Goal: Task Accomplishment & Management: Complete application form

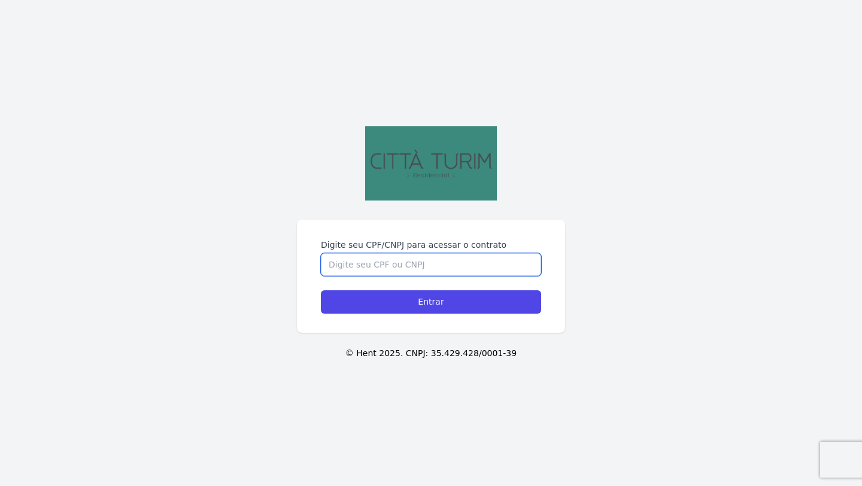
click at [421, 264] on input "Digite seu CPF/CNPJ para acessar o contrato" at bounding box center [431, 264] width 220 height 23
type input "03"
click at [321, 290] on input "Entrar" at bounding box center [431, 301] width 220 height 23
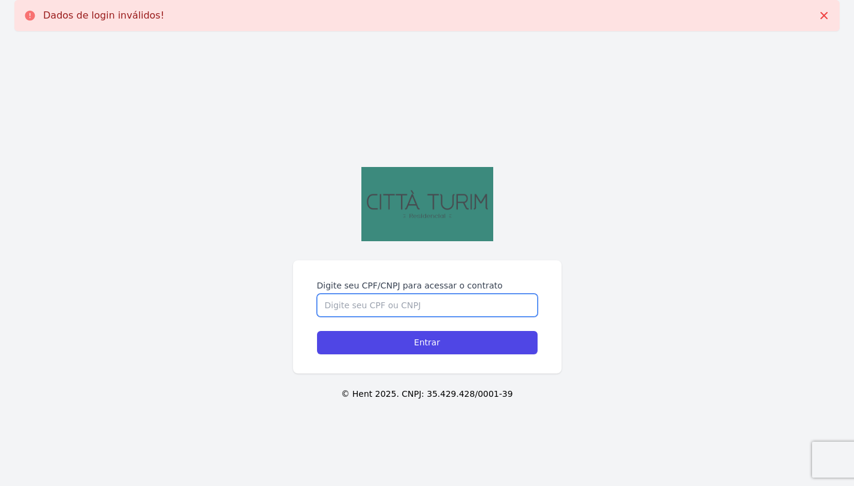
click at [370, 295] on input "Digite seu CPF/CNPJ para acessar o contrato" at bounding box center [427, 305] width 220 height 23
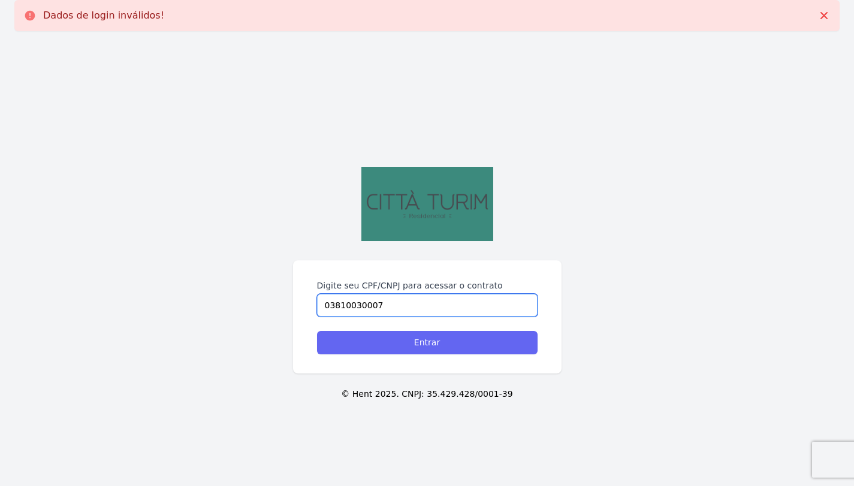
type input "03810030007"
click at [416, 347] on input "Entrar" at bounding box center [427, 342] width 220 height 23
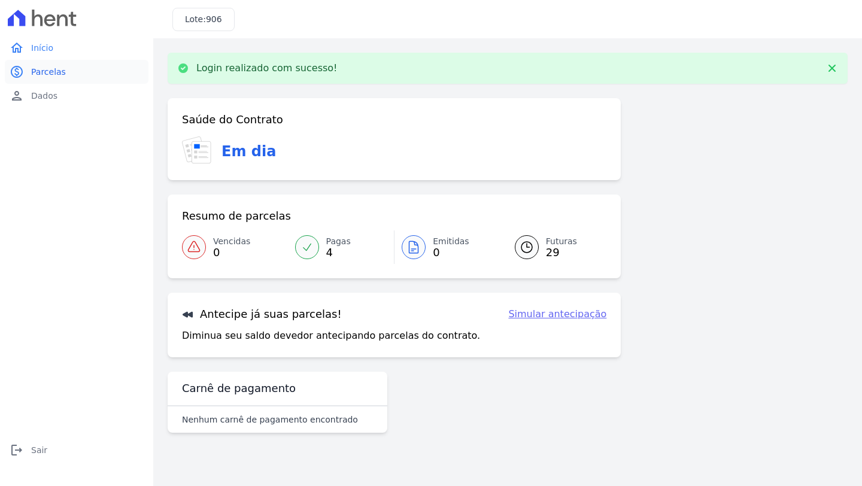
click at [63, 74] on span "Parcelas" at bounding box center [48, 72] width 35 height 12
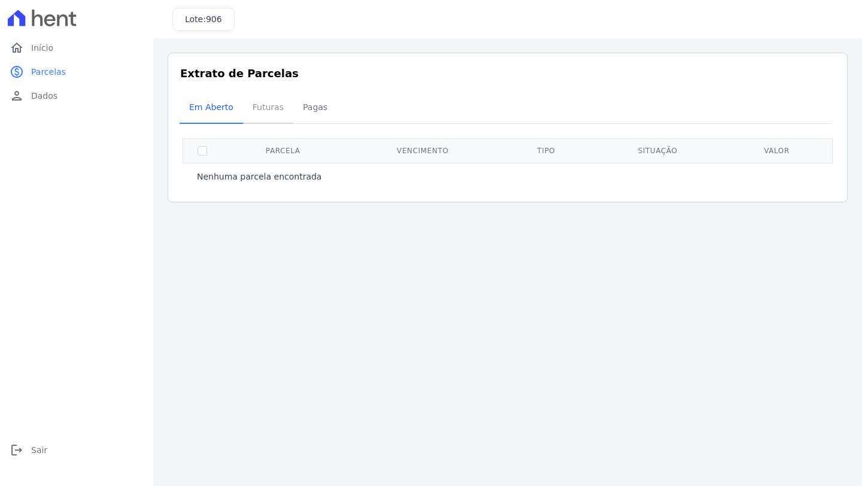
click at [282, 107] on span "Futuras" at bounding box center [269, 107] width 46 height 24
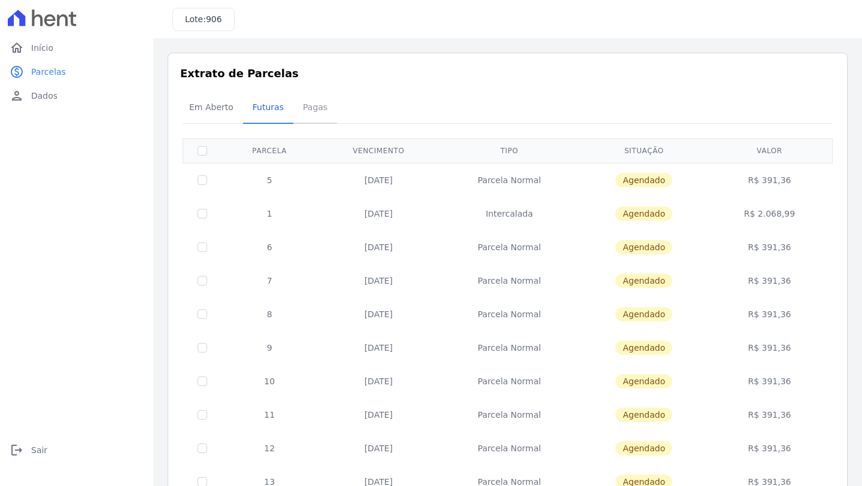
click at [302, 111] on span "Pagas" at bounding box center [315, 107] width 39 height 24
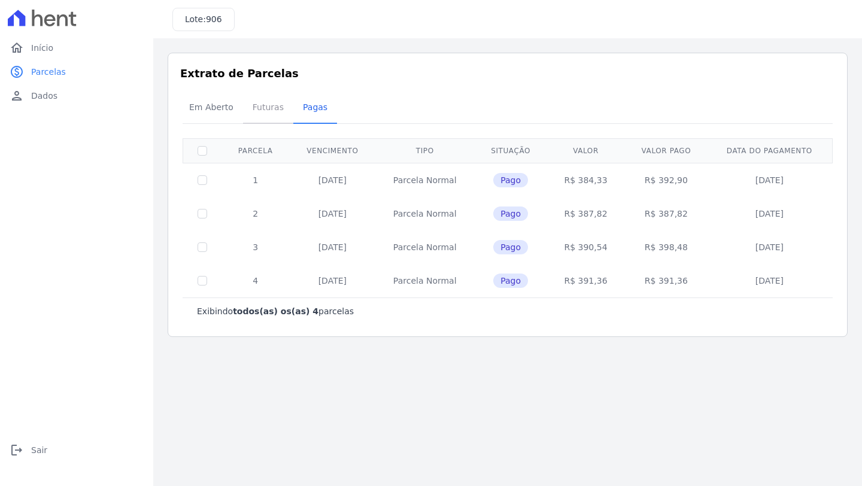
click at [266, 114] on span "Futuras" at bounding box center [269, 107] width 46 height 24
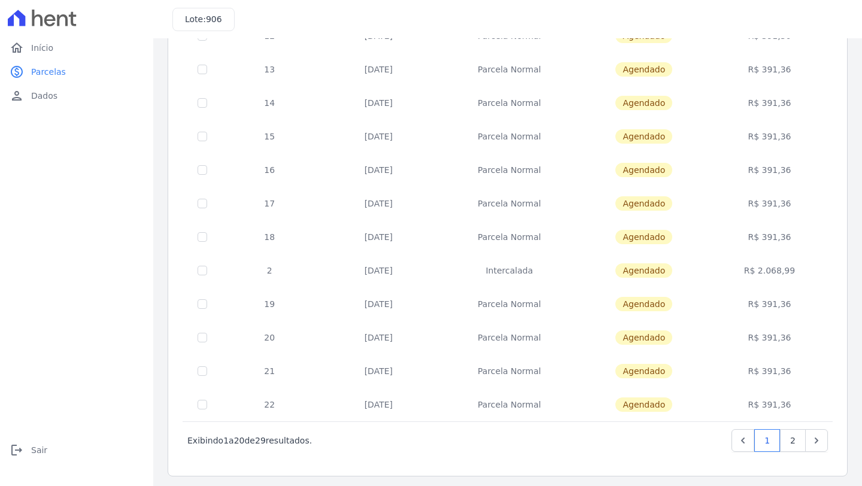
scroll to position [417, 0]
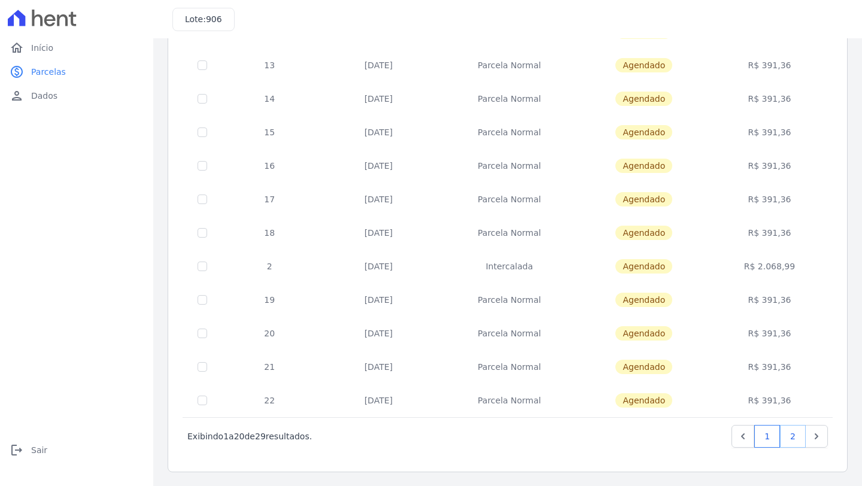
click at [786, 439] on link "2" at bounding box center [793, 436] width 26 height 23
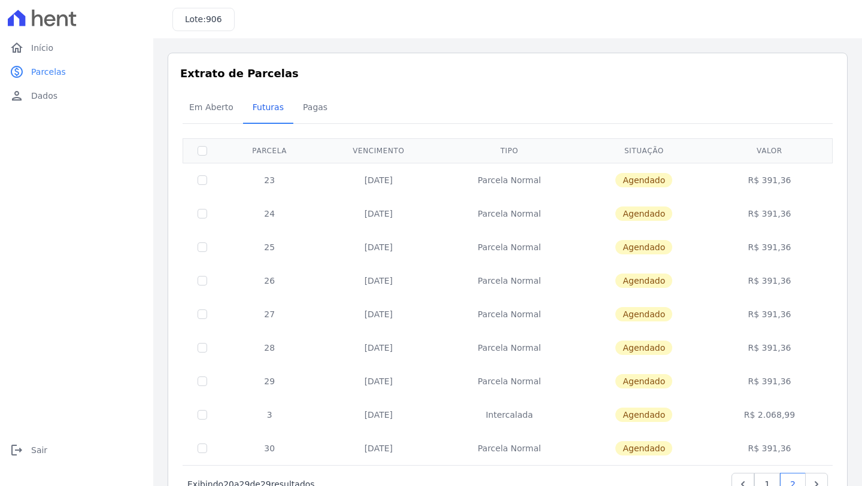
scroll to position [48, 0]
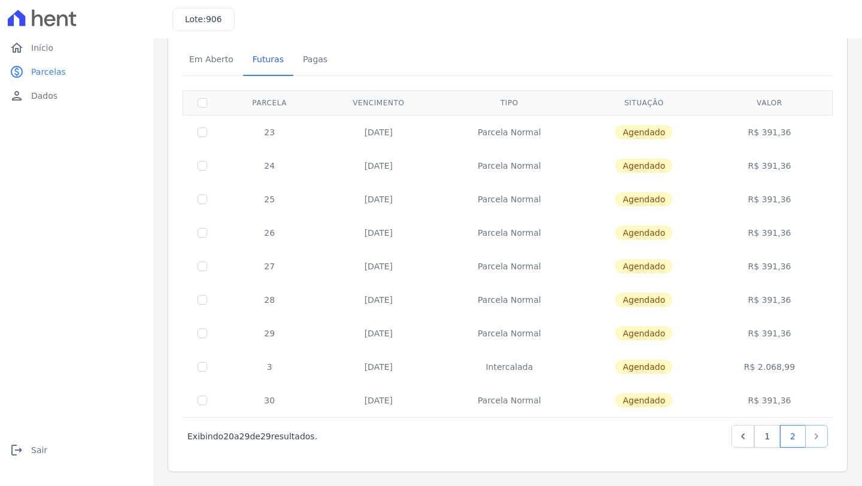
click at [811, 439] on icon "Next" at bounding box center [817, 437] width 12 height 12
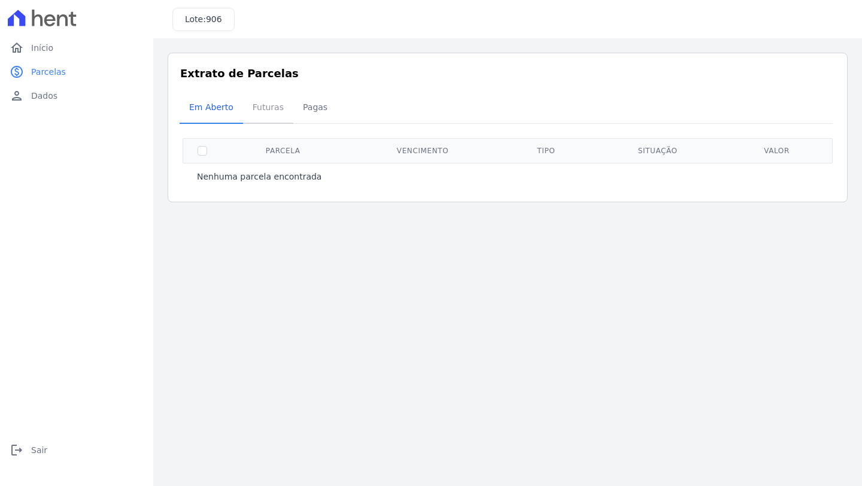
click at [268, 109] on span "Futuras" at bounding box center [269, 107] width 46 height 24
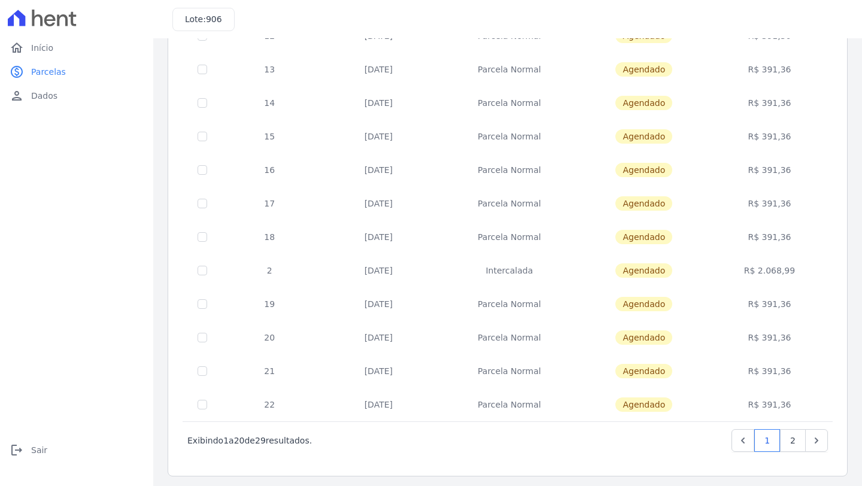
scroll to position [417, 0]
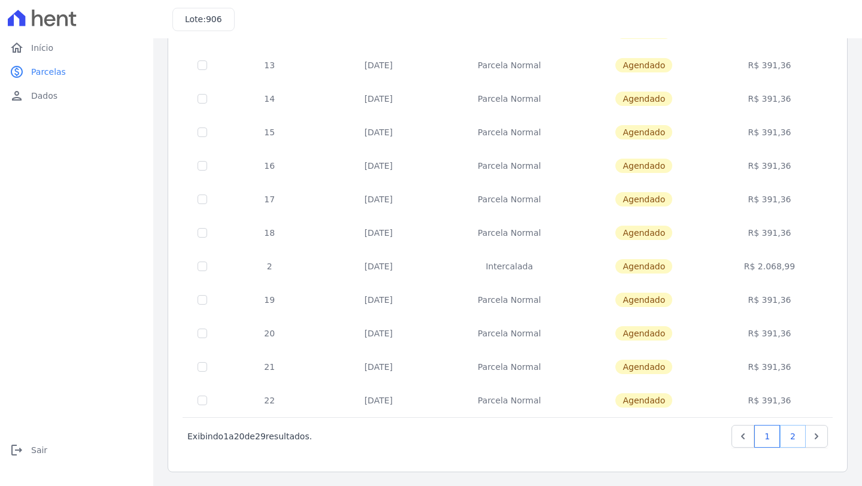
click at [791, 441] on link "2" at bounding box center [793, 436] width 26 height 23
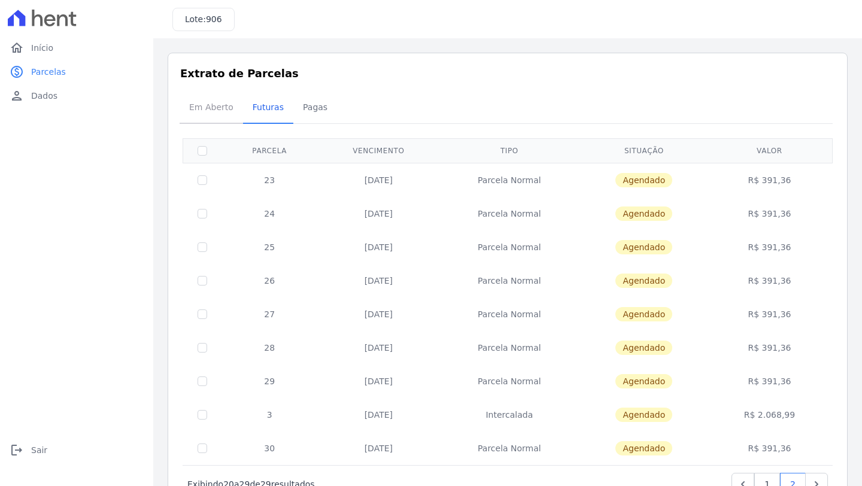
click at [219, 116] on span "Em Aberto" at bounding box center [211, 107] width 59 height 24
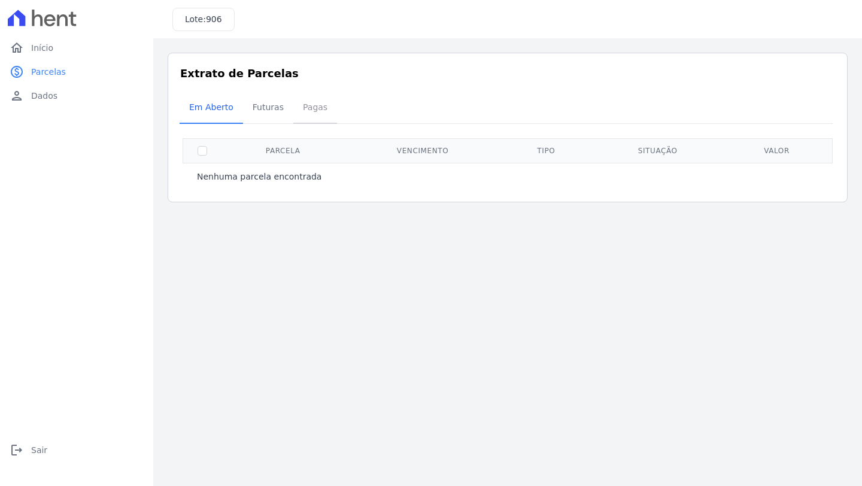
click at [311, 109] on span "Pagas" at bounding box center [315, 107] width 39 height 24
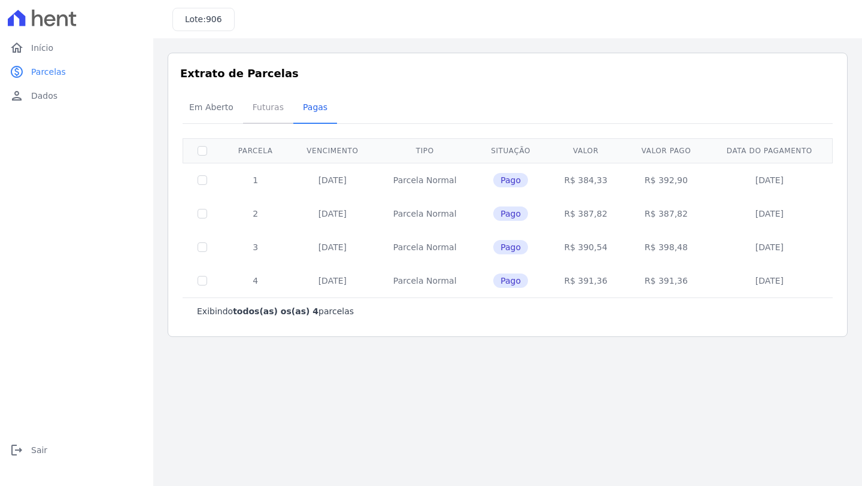
click at [268, 107] on span "Futuras" at bounding box center [269, 107] width 46 height 24
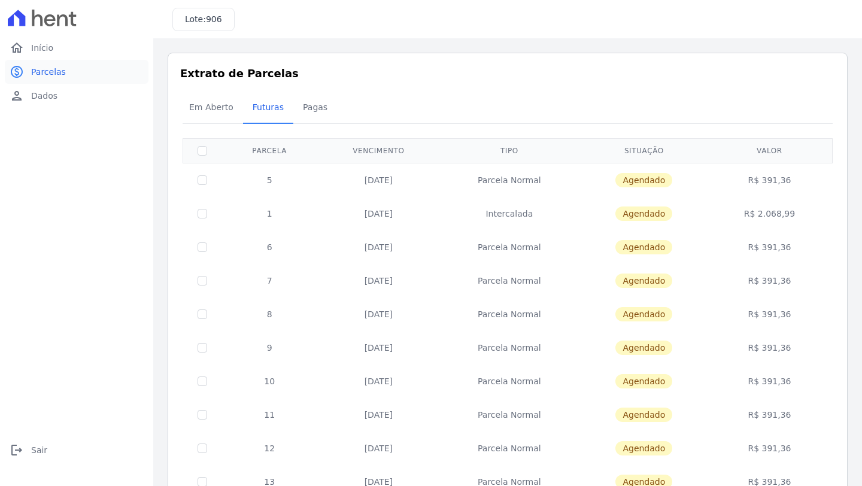
click at [57, 75] on span "Parcelas" at bounding box center [48, 72] width 35 height 12
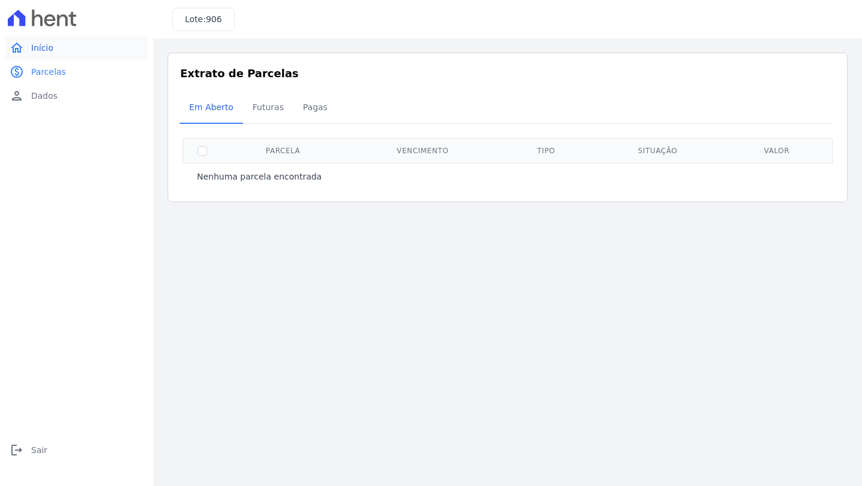
click at [71, 54] on link "home Início" at bounding box center [77, 48] width 144 height 24
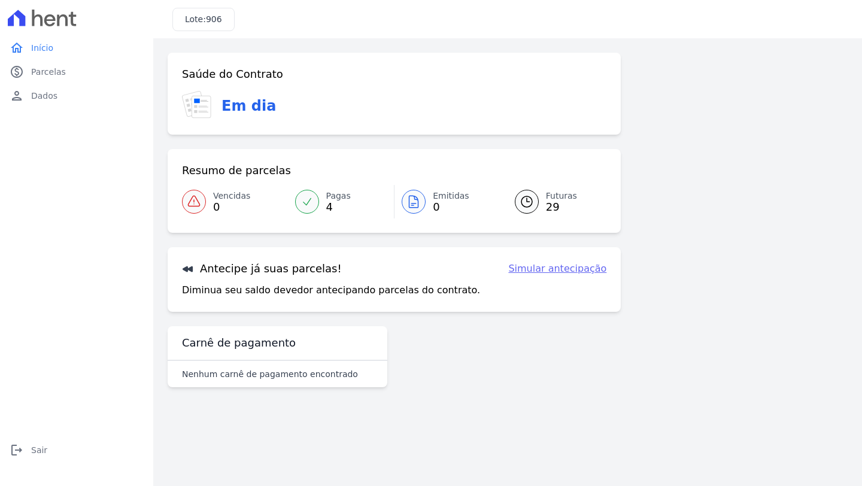
click at [559, 268] on link "Simular antecipação" at bounding box center [558, 269] width 98 height 14
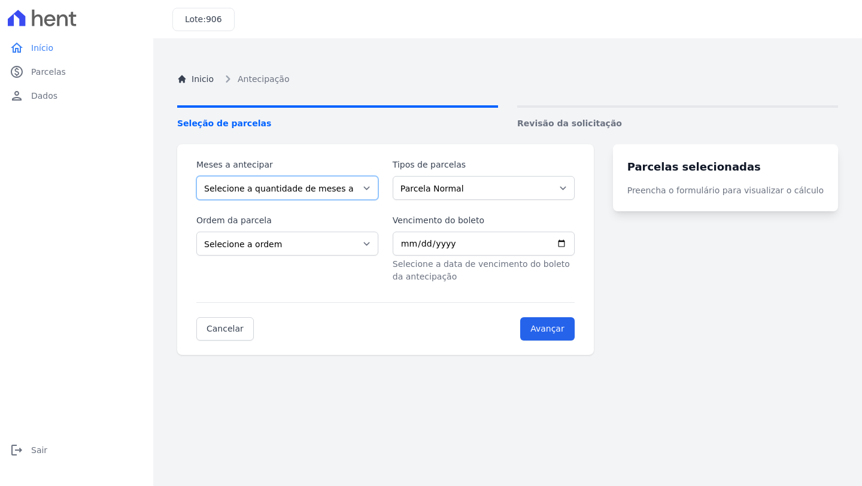
click at [325, 192] on select "Selecione a quantidade de meses a antecipar 1 2 3 4 5 6 7 8 9 10 11 12 13 14 15…" at bounding box center [287, 188] width 182 height 24
select select "10"
click at [196, 176] on select "Selecione a quantidade de meses a antecipar 1 2 3 4 5 6 7 8 9 10 11 12 13 14 15…" at bounding box center [287, 188] width 182 height 24
click at [346, 250] on select "Selecione a ordem Últimas parcelas Primeiras parcelas" at bounding box center [287, 244] width 182 height 24
select select "ending"
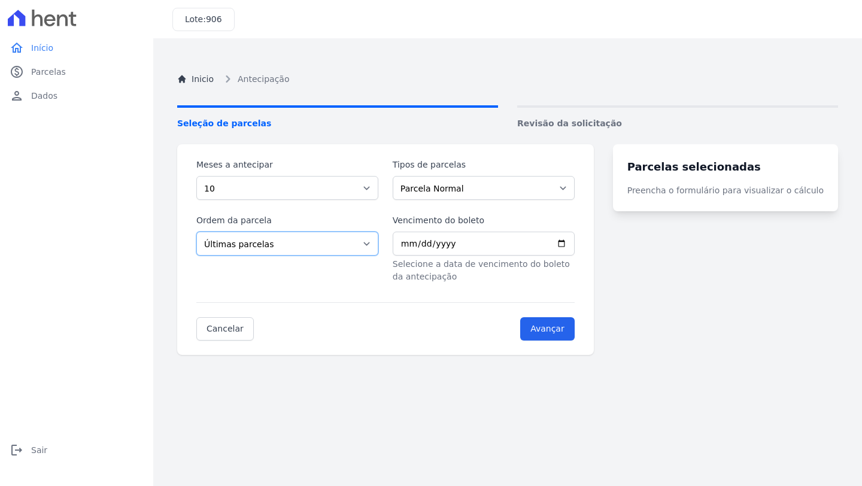
click at [196, 232] on select "Selecione a ordem Últimas parcelas Primeiras parcelas" at bounding box center [287, 244] width 182 height 24
click at [552, 332] on input "Avançar" at bounding box center [547, 328] width 55 height 23
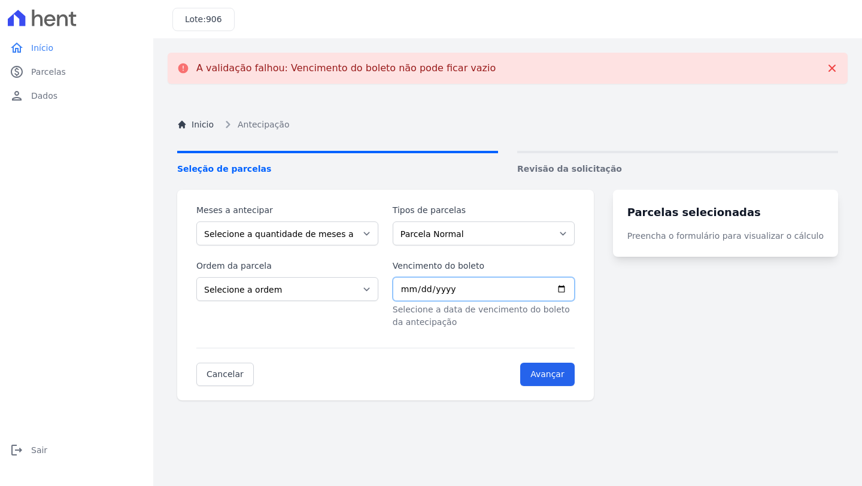
click at [540, 289] on input "Vencimento do boleto" at bounding box center [484, 289] width 182 height 24
type input "2025-10-25"
click at [571, 372] on input "Avançar" at bounding box center [547, 374] width 55 height 23
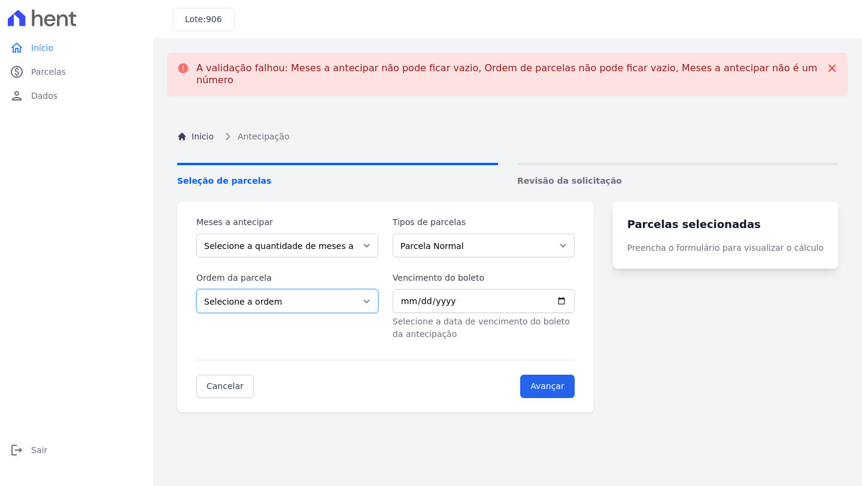
click at [311, 295] on select "Selecione a ordem Últimas parcelas Primeiras parcelas" at bounding box center [287, 301] width 182 height 24
select select "ending"
click at [196, 289] on select "Selecione a ordem Últimas parcelas Primeiras parcelas" at bounding box center [287, 301] width 182 height 24
click at [359, 234] on select "Selecione a quantidade de meses a antecipar 1 2 3 4 5 6 7 8 9 10 11 12 13 14 15…" at bounding box center [287, 246] width 182 height 24
select select "10"
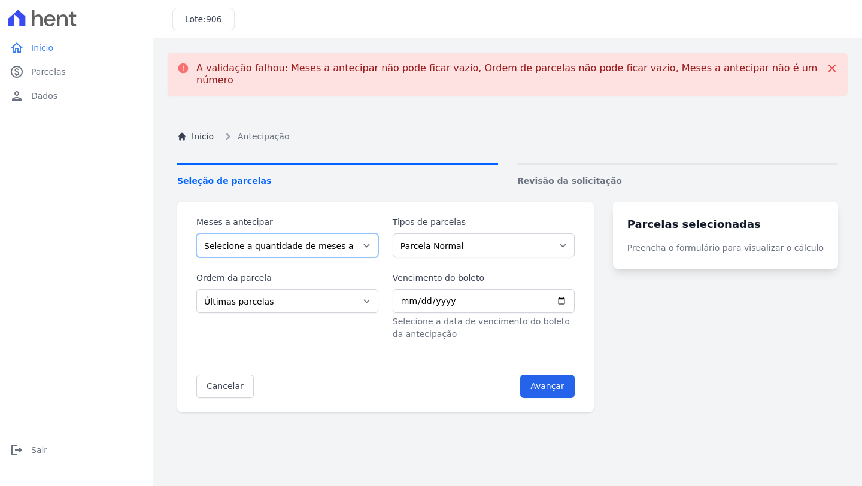
click at [196, 234] on select "Selecione a quantidade de meses a antecipar 1 2 3 4 5 6 7 8 9 10 11 12 13 14 15…" at bounding box center [287, 246] width 182 height 24
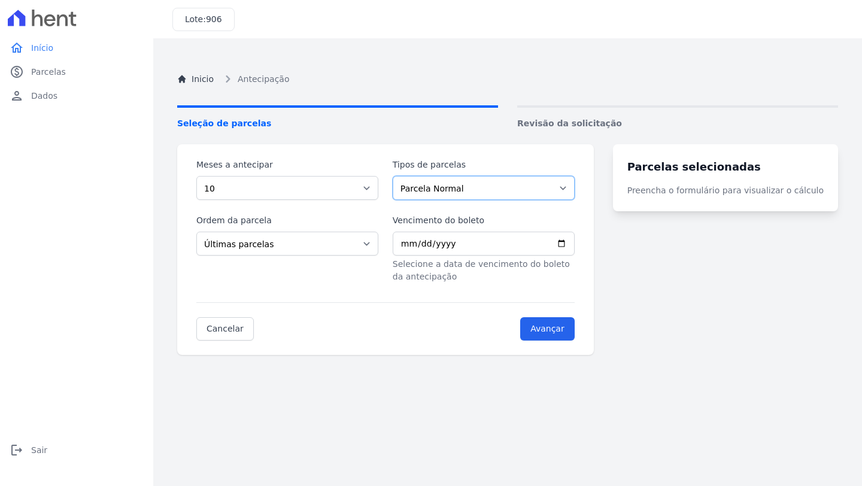
click at [478, 192] on select "Parcela Normal Intercalada" at bounding box center [484, 188] width 182 height 24
click at [397, 176] on select "Parcela Normal Intercalada" at bounding box center [484, 188] width 182 height 24
click at [552, 331] on input "Avançar" at bounding box center [547, 328] width 55 height 23
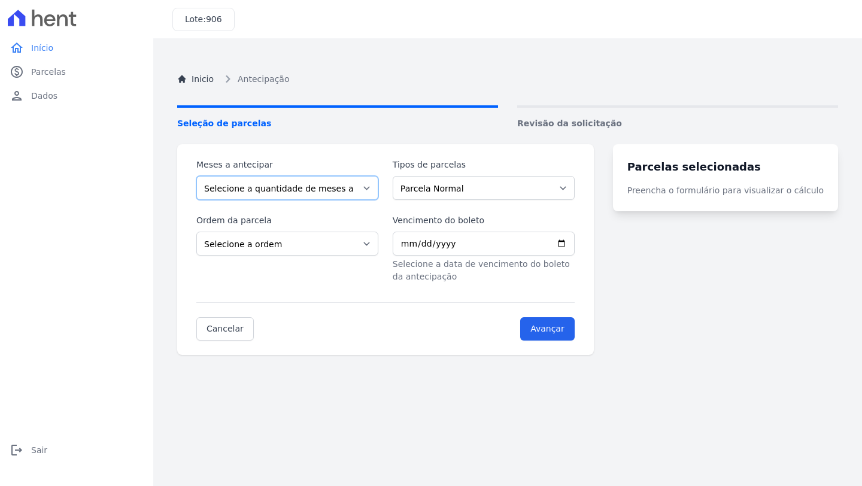
click at [333, 187] on select "Selecione a quantidade de meses a antecipar 1 2 3 4 5 6 7 8 9 10 11 12 13 14 15…" at bounding box center [287, 188] width 182 height 24
select select "10"
click at [196, 176] on select "Selecione a quantidade de meses a antecipar 1 2 3 4 5 6 7 8 9 10 11 12 13 14 15…" at bounding box center [287, 188] width 182 height 24
click at [310, 250] on select "Selecione a ordem Últimas parcelas Primeiras parcelas" at bounding box center [287, 244] width 182 height 24
select select "ending"
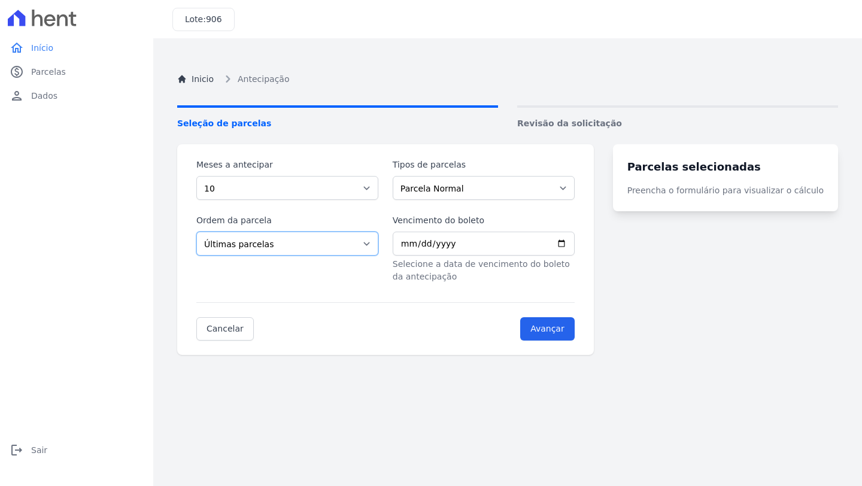
click at [196, 232] on select "Selecione a ordem Últimas parcelas Primeiras parcelas" at bounding box center [287, 244] width 182 height 24
click at [482, 241] on input "Vencimento do boleto" at bounding box center [484, 244] width 182 height 24
type input "2025-10-15"
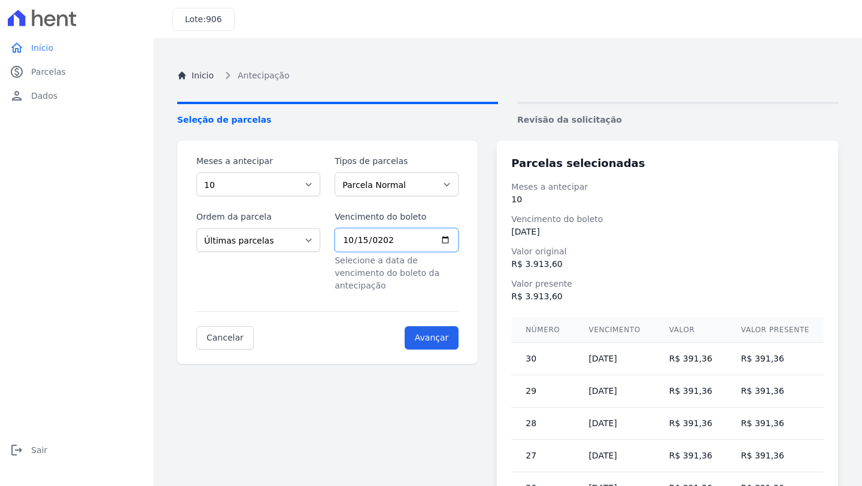
scroll to position [3, 0]
click at [39, 48] on span "Início" at bounding box center [42, 48] width 22 height 12
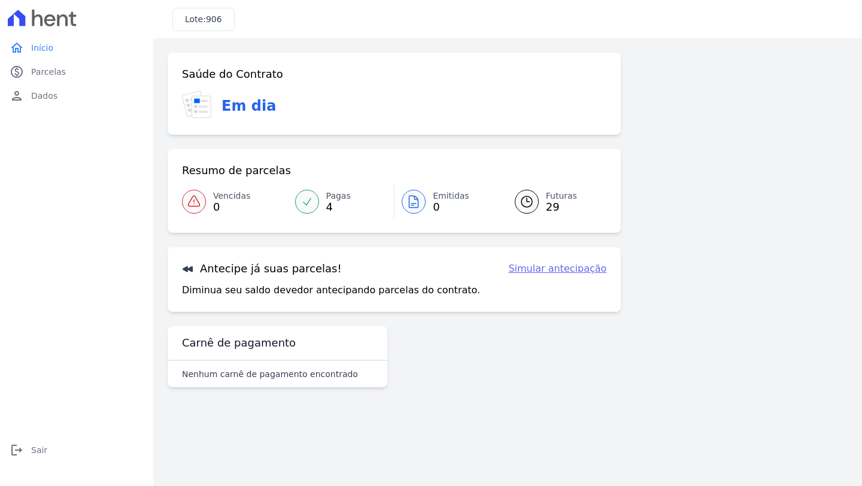
click at [556, 205] on span "29" at bounding box center [561, 207] width 31 height 10
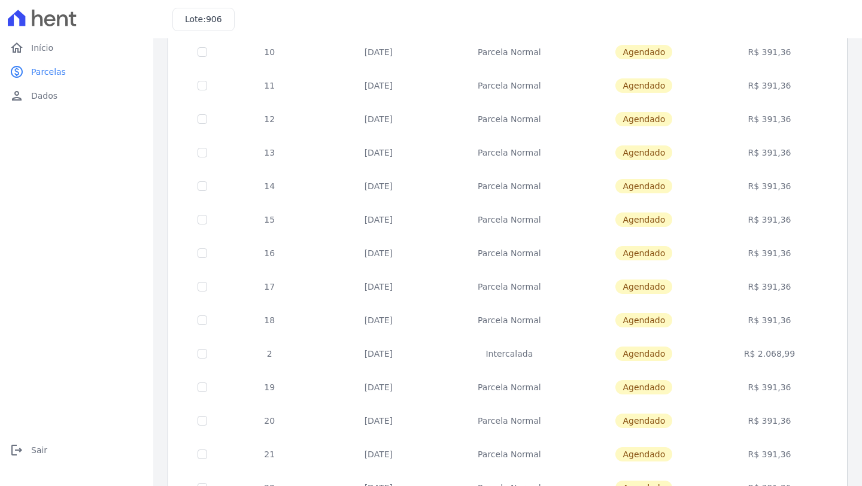
scroll to position [417, 0]
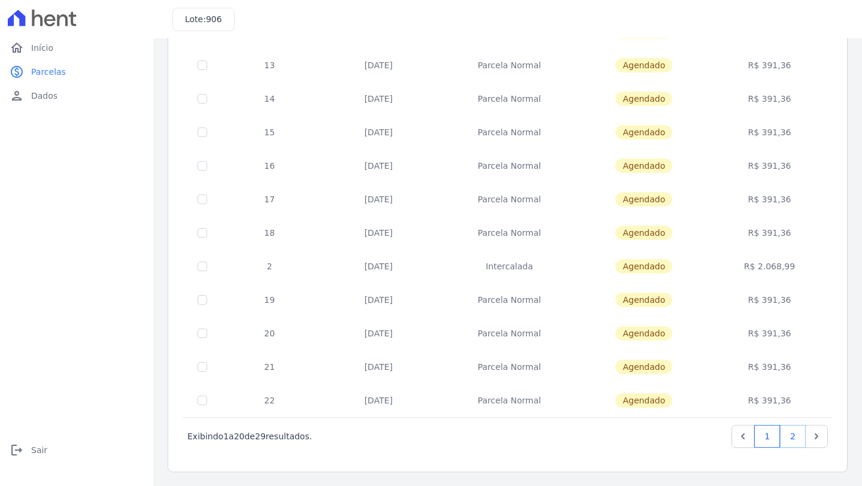
click at [785, 438] on link "2" at bounding box center [793, 436] width 26 height 23
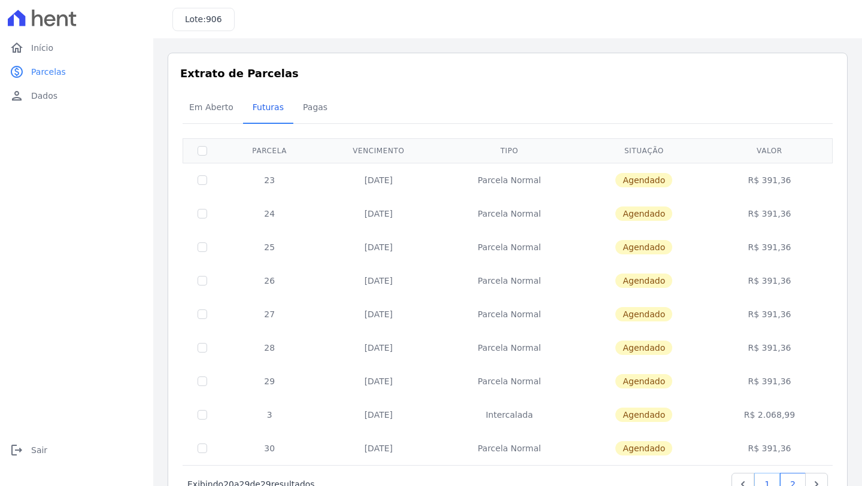
click at [759, 482] on link "1" at bounding box center [768, 484] width 26 height 23
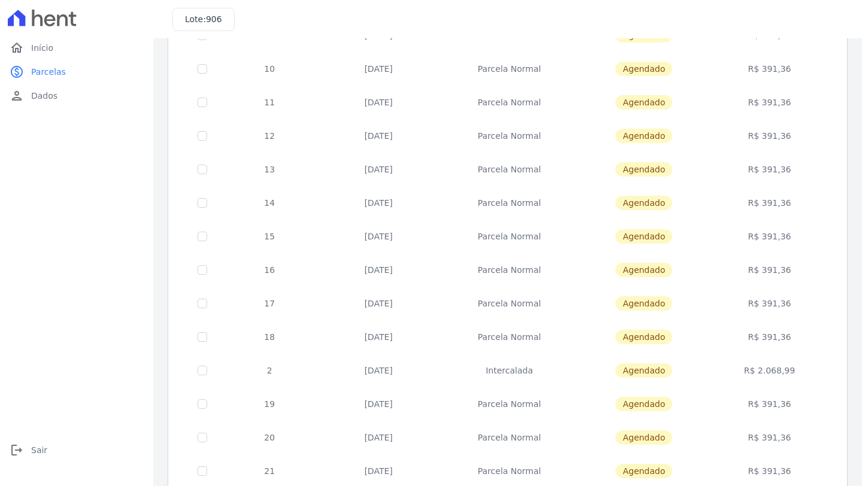
scroll to position [416, 0]
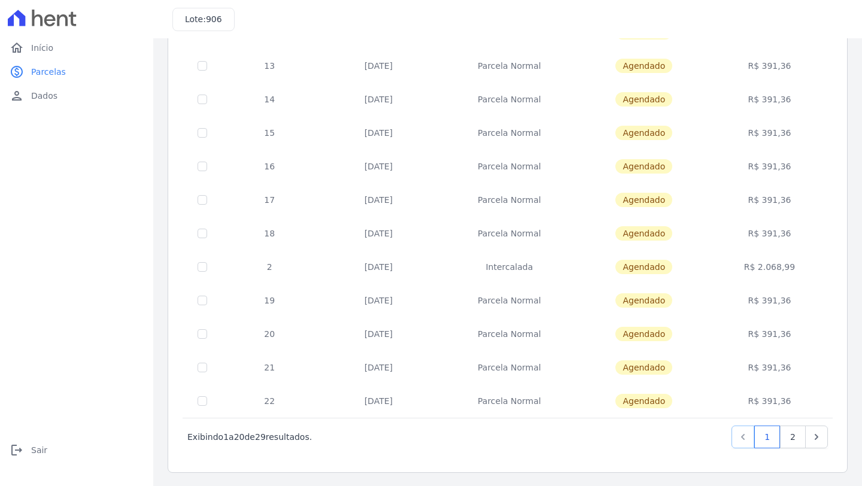
click at [737, 441] on icon "Previous" at bounding box center [743, 437] width 12 height 12
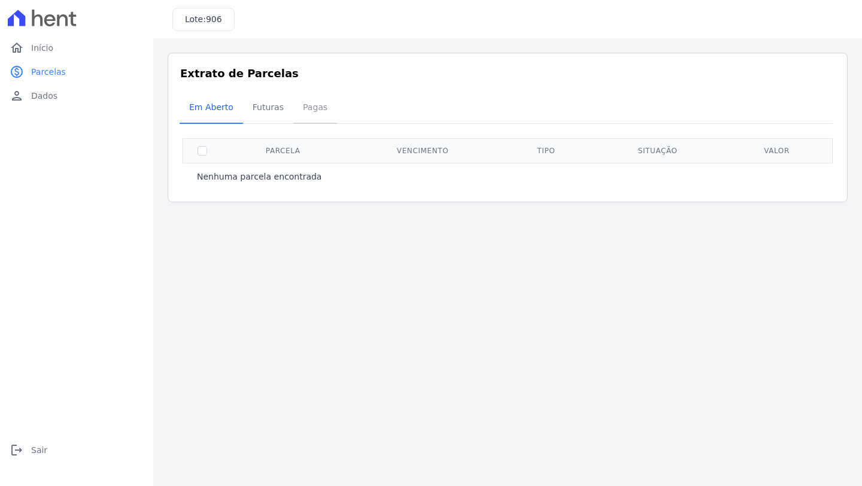
click at [299, 108] on span "Pagas" at bounding box center [315, 107] width 39 height 24
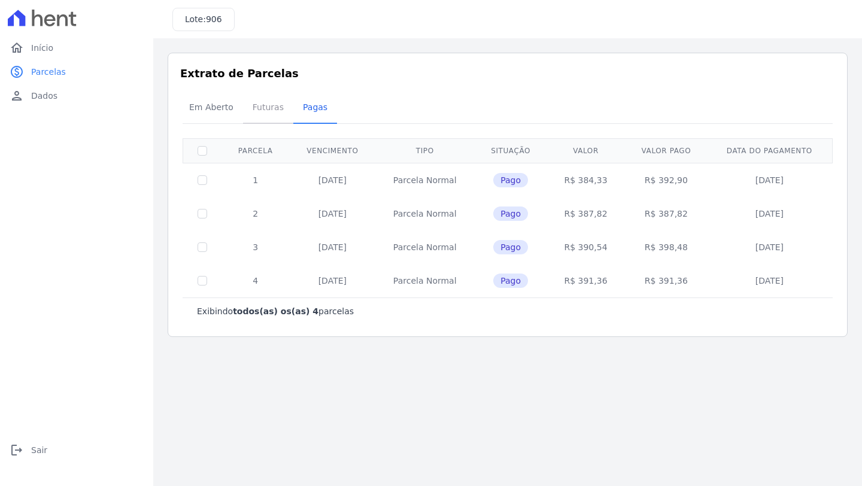
click at [276, 111] on span "Futuras" at bounding box center [269, 107] width 46 height 24
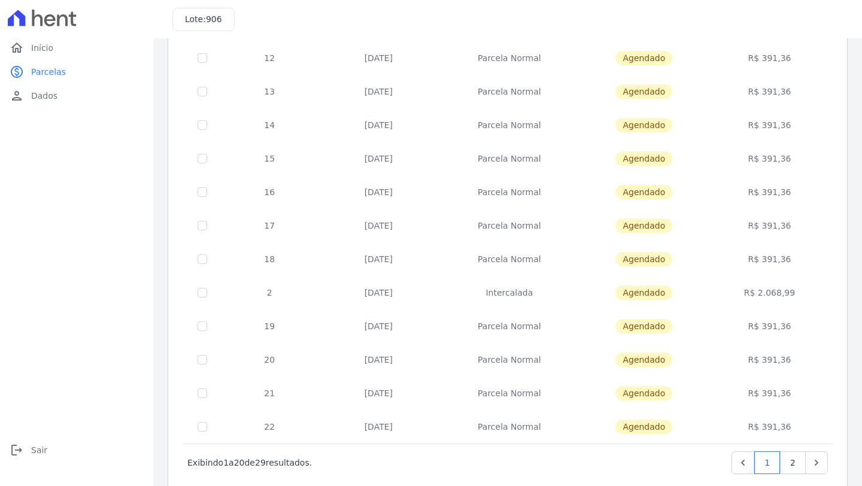
scroll to position [417, 0]
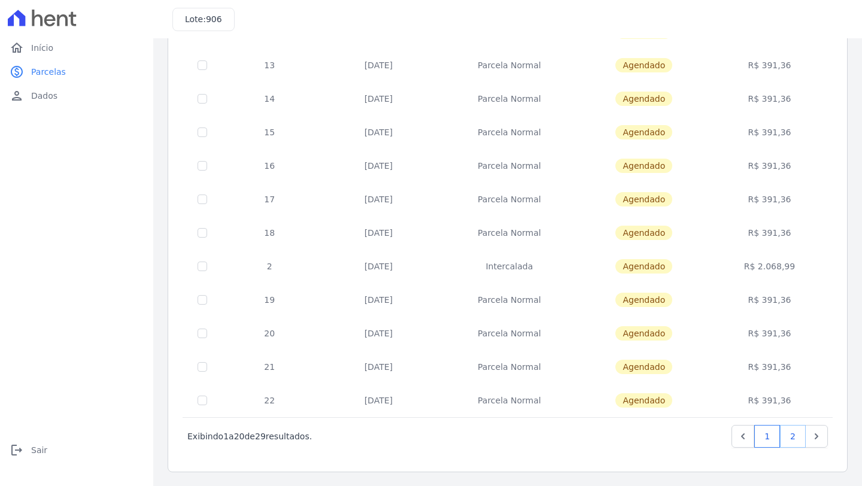
click at [789, 435] on link "2" at bounding box center [793, 436] width 26 height 23
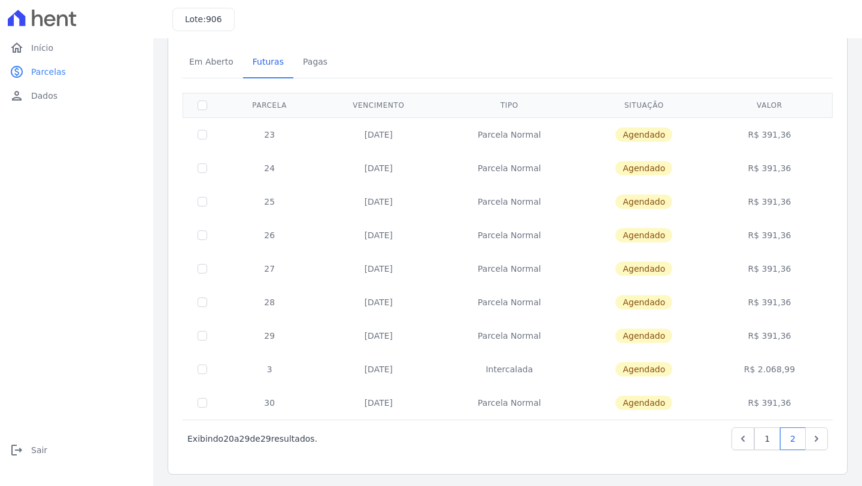
scroll to position [48, 0]
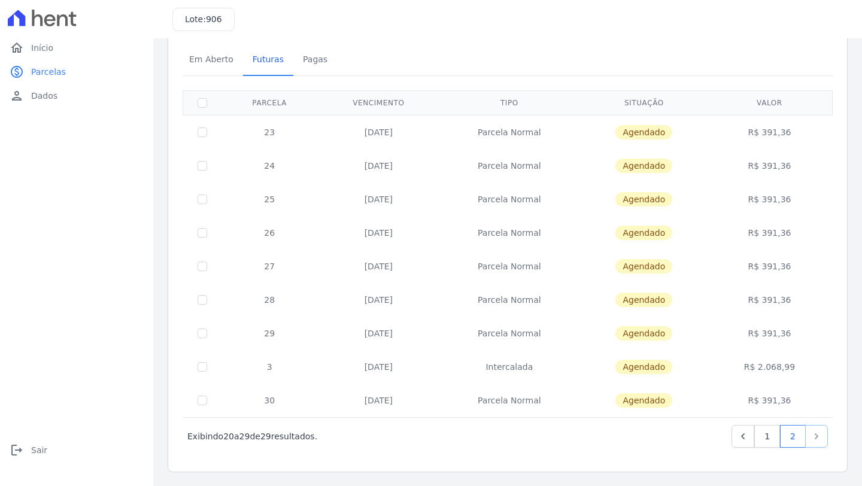
click at [811, 441] on icon "Next" at bounding box center [817, 437] width 12 height 12
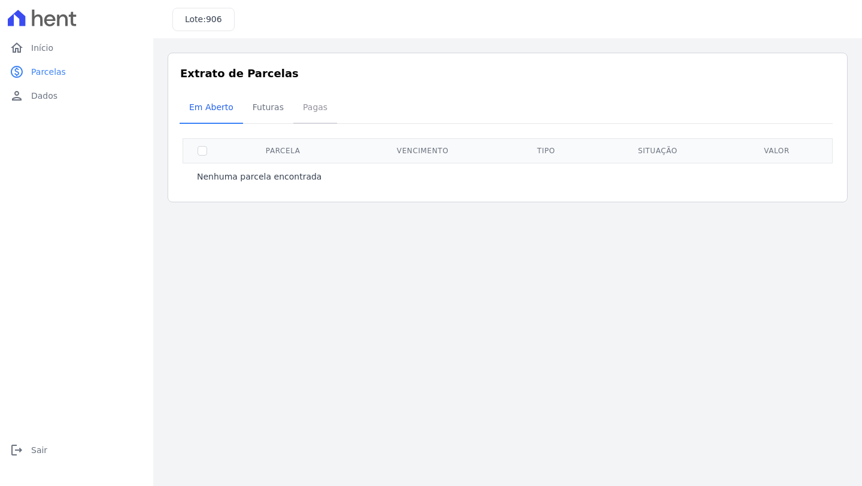
click at [298, 110] on span "Pagas" at bounding box center [315, 107] width 39 height 24
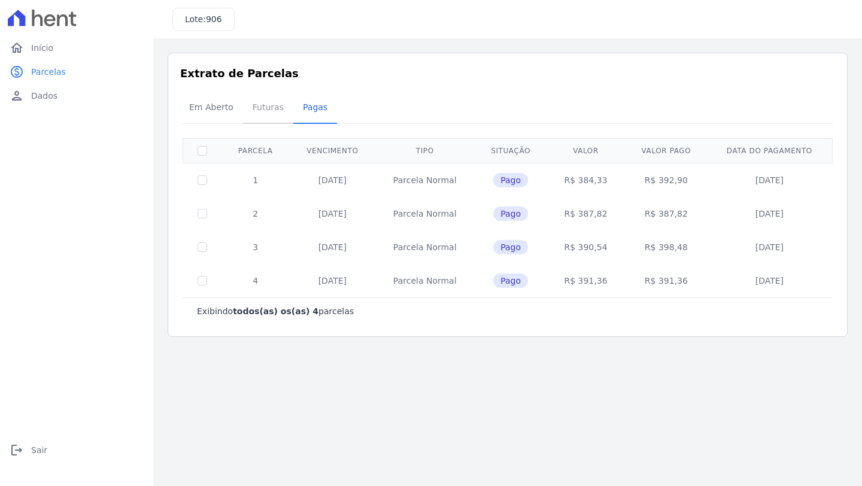
click at [271, 114] on span "Futuras" at bounding box center [269, 107] width 46 height 24
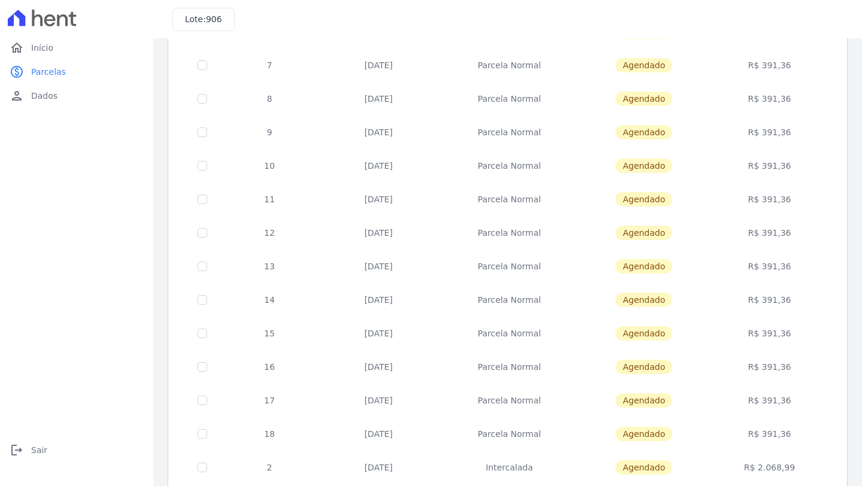
scroll to position [417, 0]
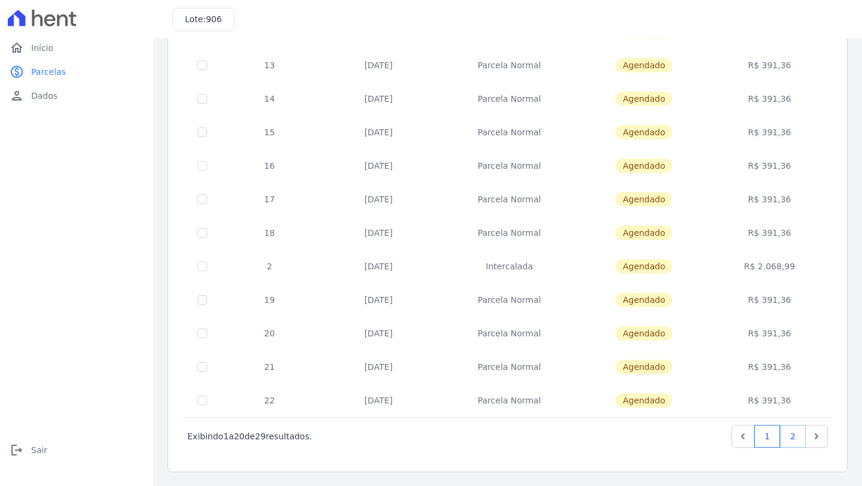
click at [791, 437] on link "2" at bounding box center [793, 436] width 26 height 23
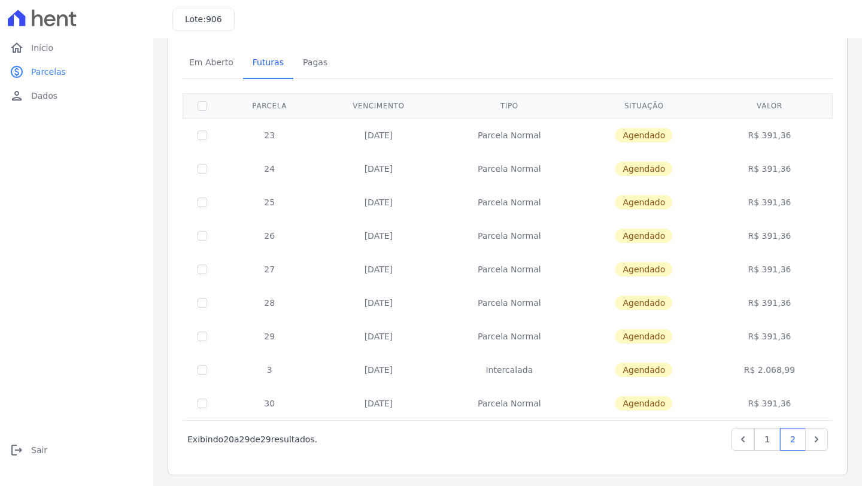
scroll to position [48, 0]
